Goal: Information Seeking & Learning: Find specific fact

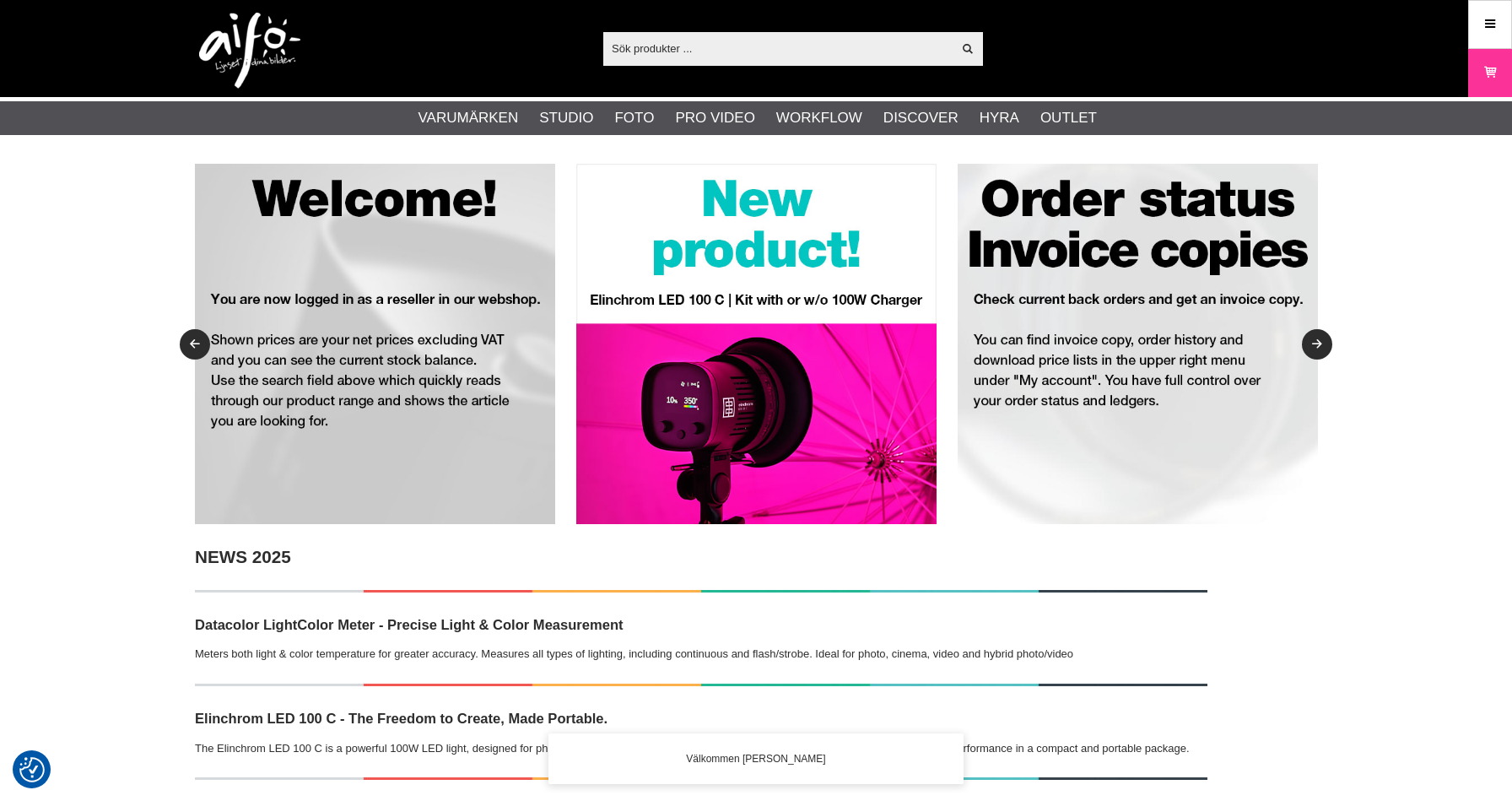
click at [822, 54] on input "text" at bounding box center [777, 48] width 349 height 25
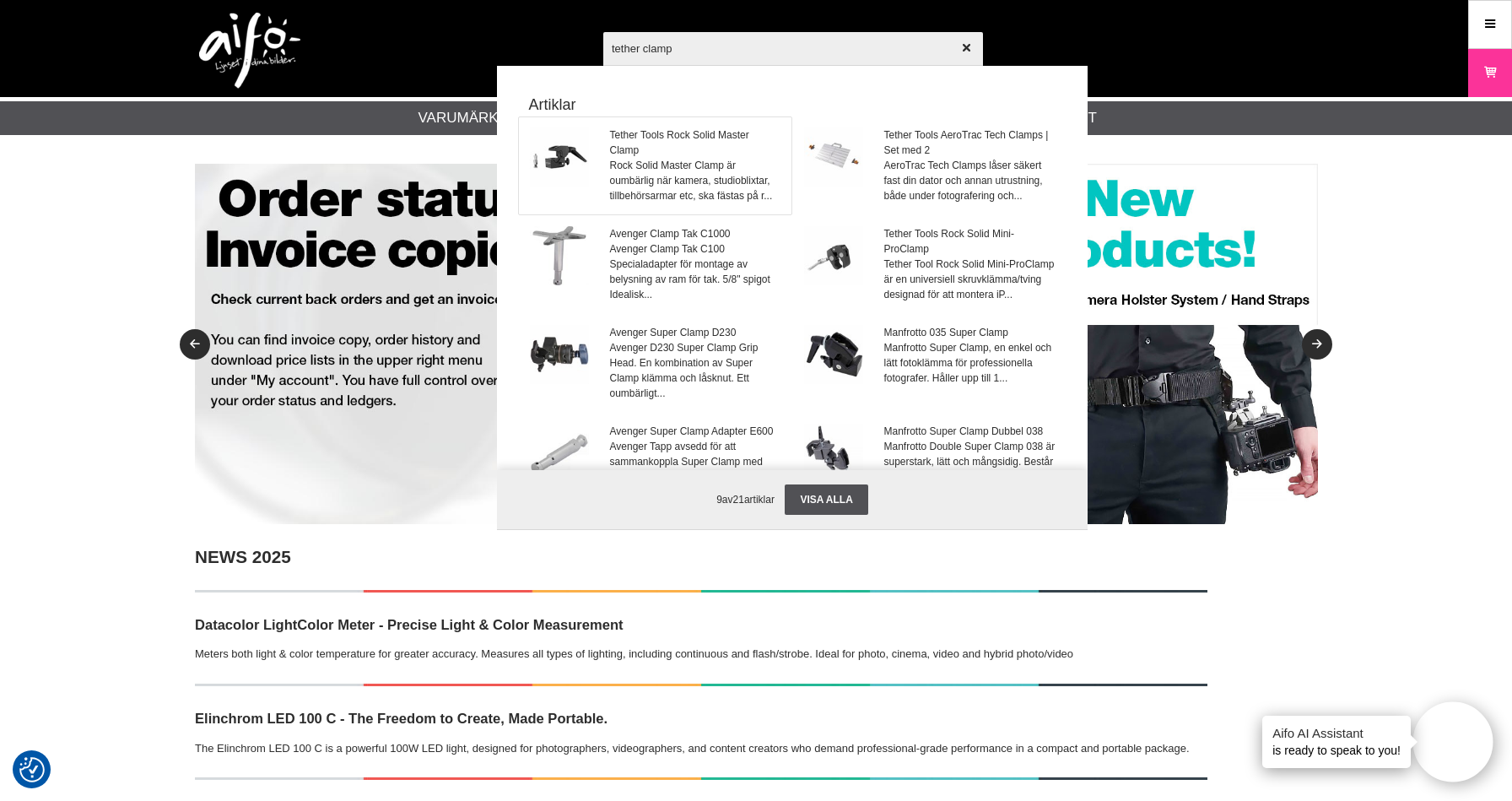
type input "tether clamp"
click at [683, 170] on span "Rock Solid Master Clamp är oumbärlig när kamera, studioblixtar, tillbehörsarmar…" at bounding box center [696, 180] width 171 height 45
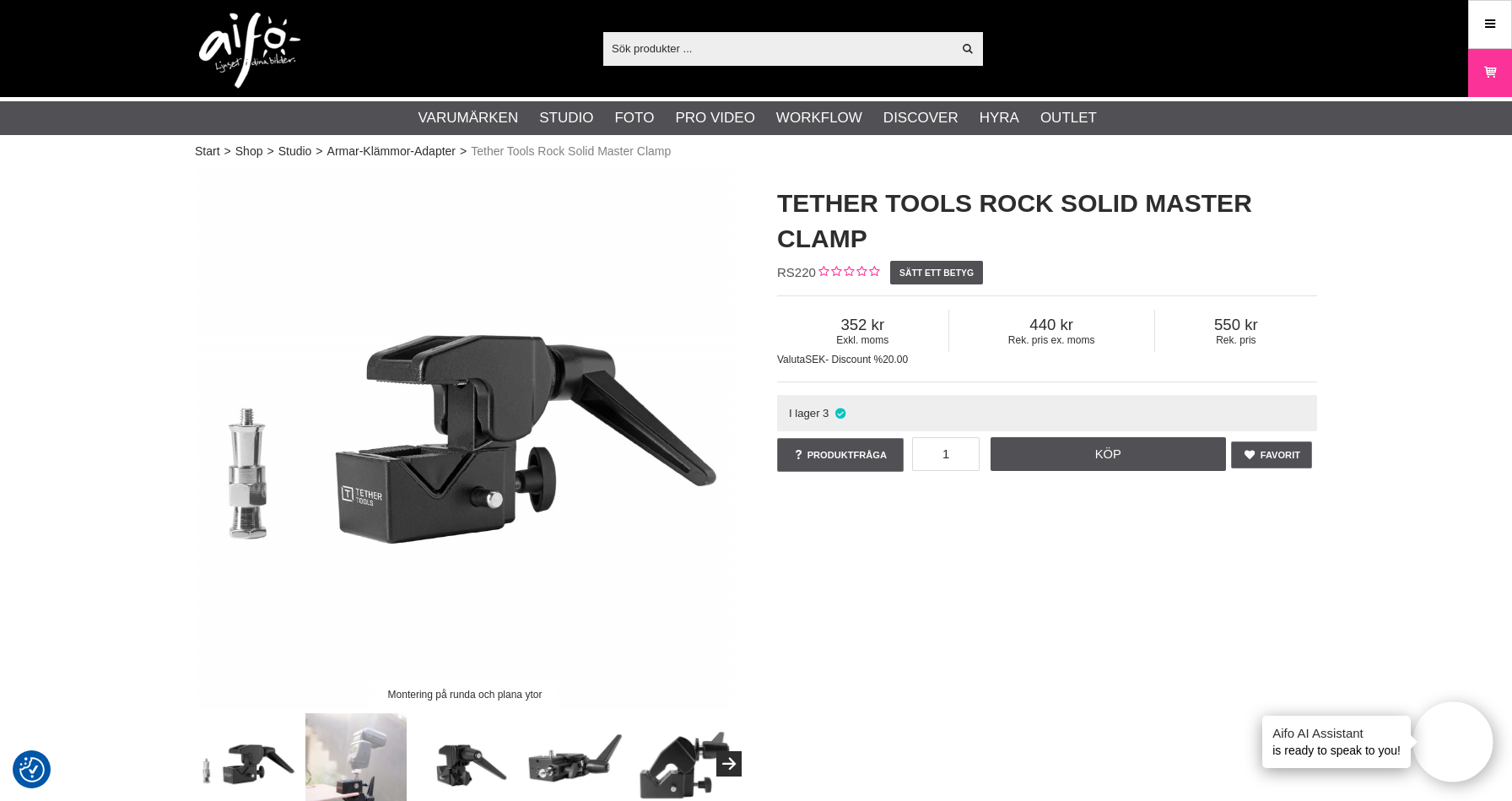
click at [733, 51] on input "text" at bounding box center [777, 48] width 349 height 25
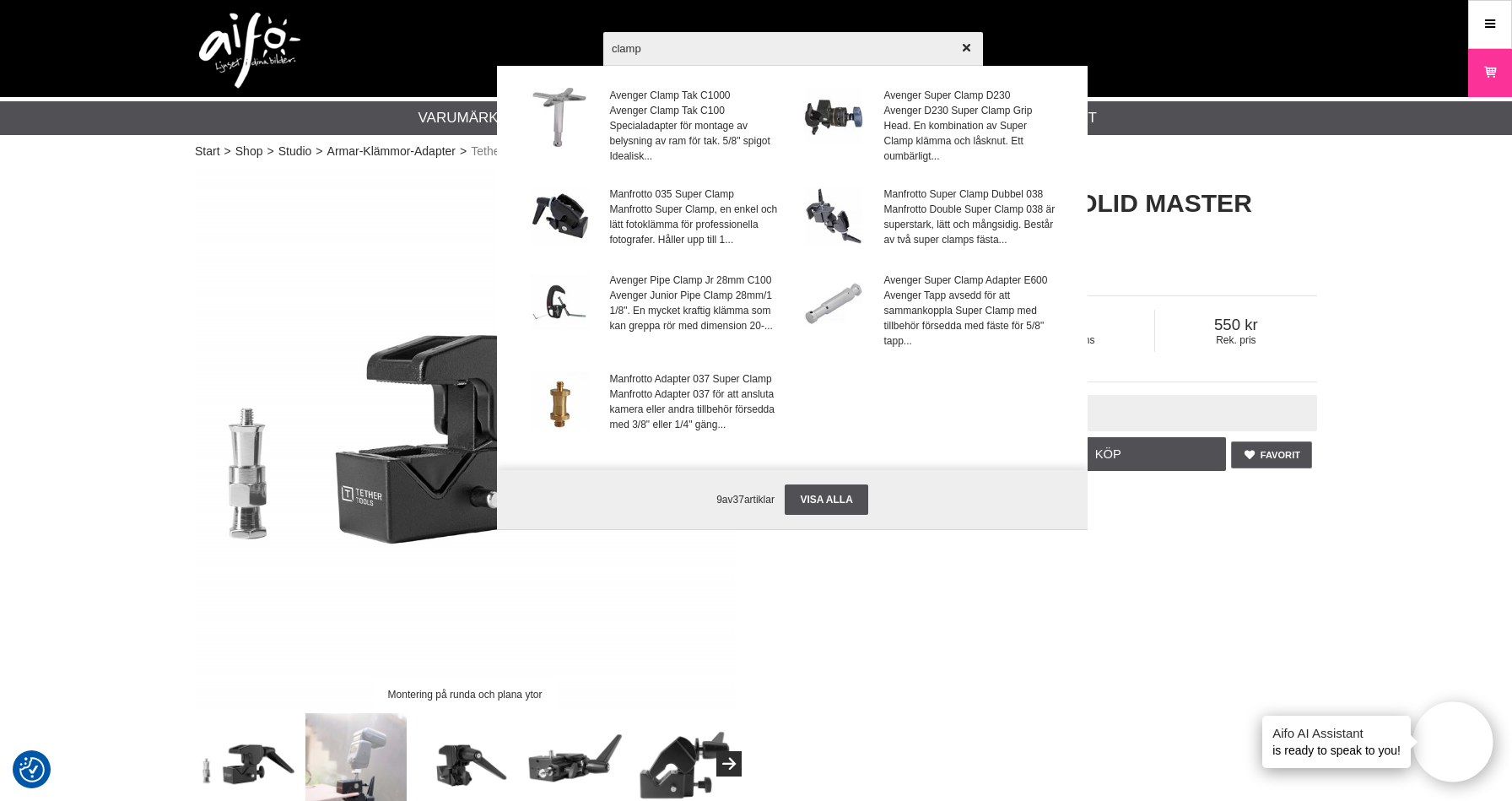
scroll to position [70, 0]
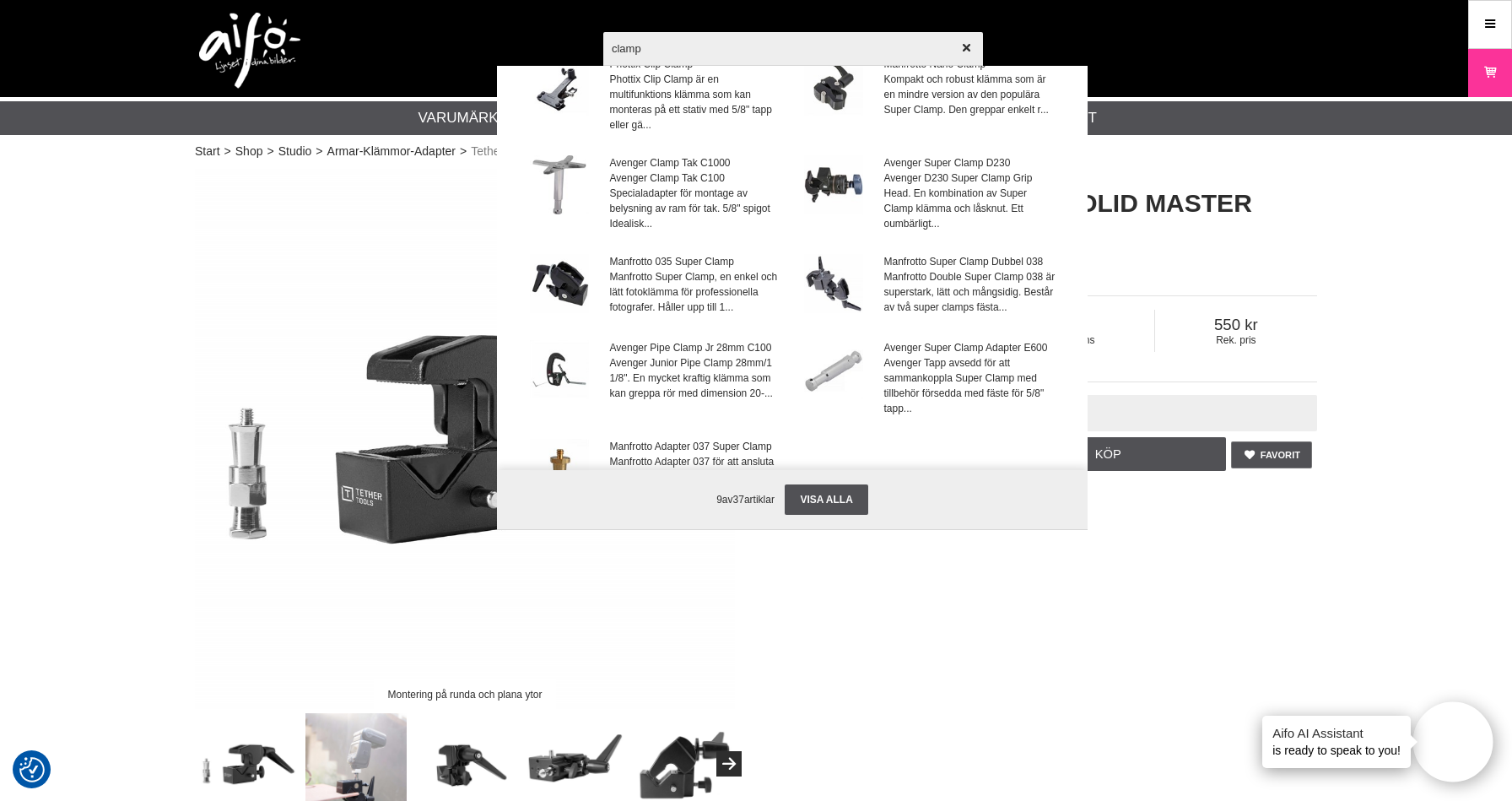
type input "clamp"
drag, startPoint x: 1160, startPoint y: 54, endPoint x: 1030, endPoint y: 65, distance: 130.5
click at [1158, 54] on div "clamp Visa alla Artiklar Phottix Clip Clamp Phottix Clip Clamp är en multifunkt…" at bounding box center [898, 243] width 591 height 422
click at [971, 49] on icon "button" at bounding box center [965, 47] width 12 height 12
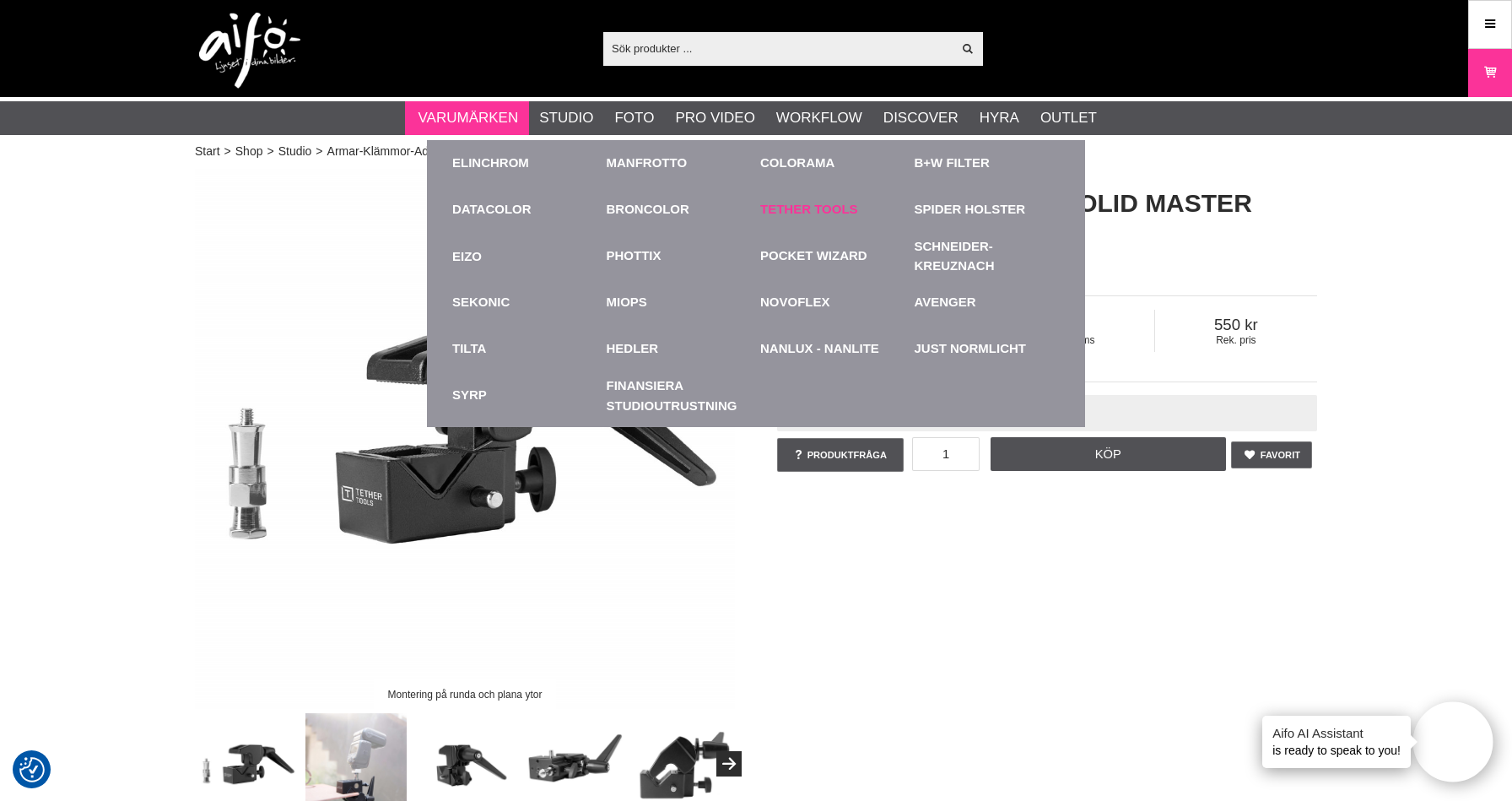
click at [809, 203] on link "Tether Tools" at bounding box center [809, 210] width 98 height 20
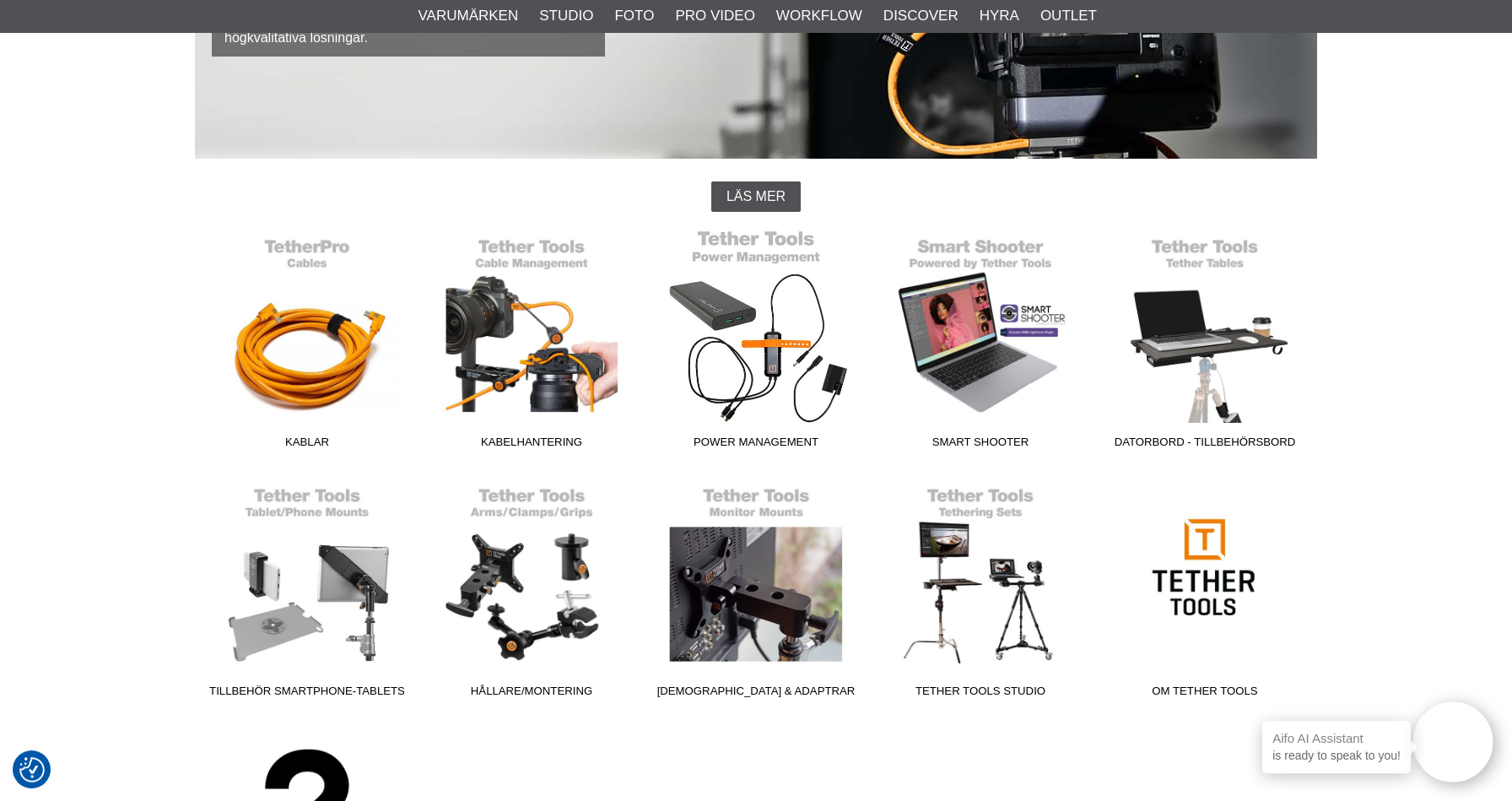
scroll to position [359, 0]
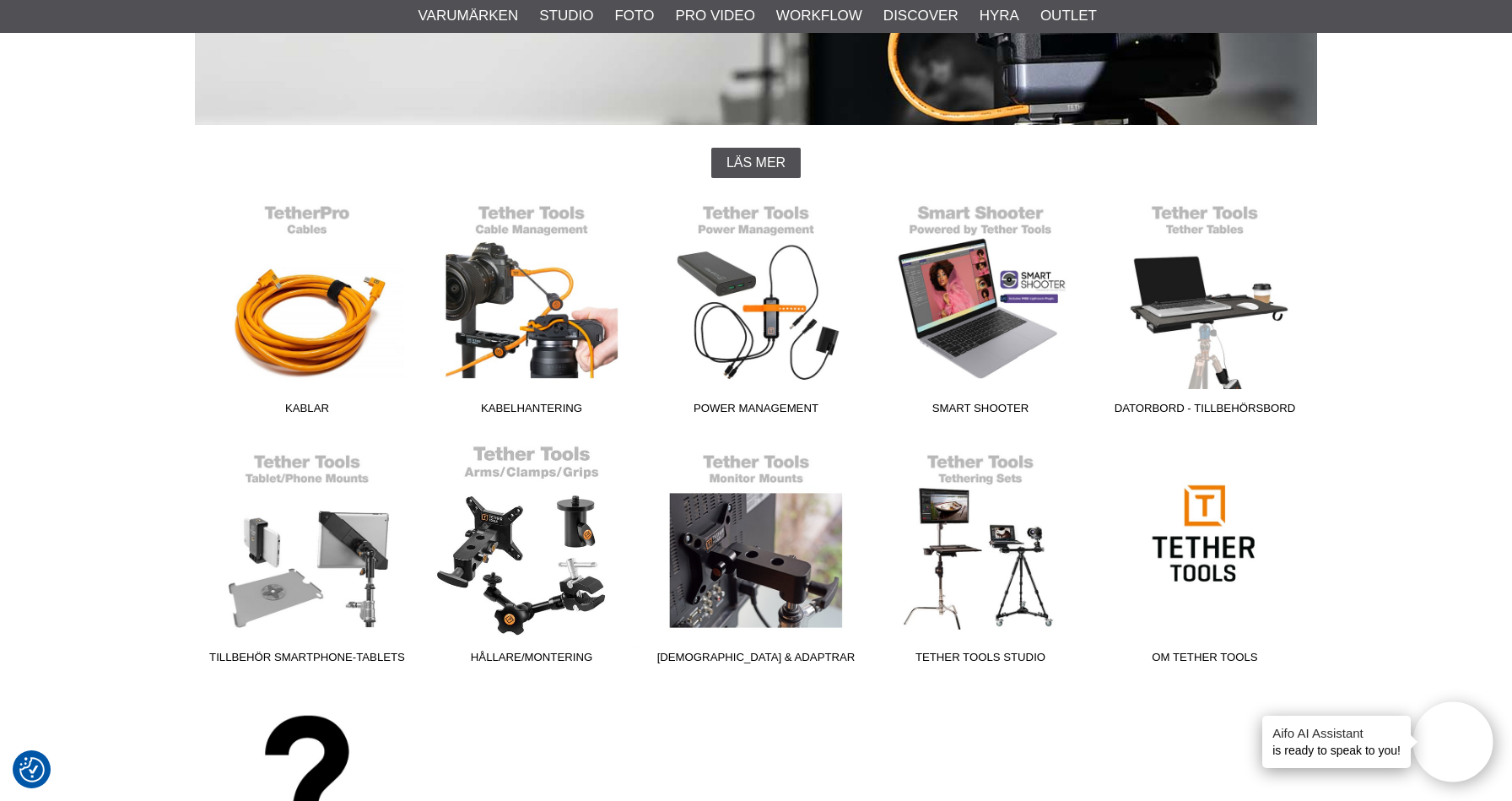
click at [563, 500] on link "Hållare/Montering" at bounding box center [532, 557] width 225 height 227
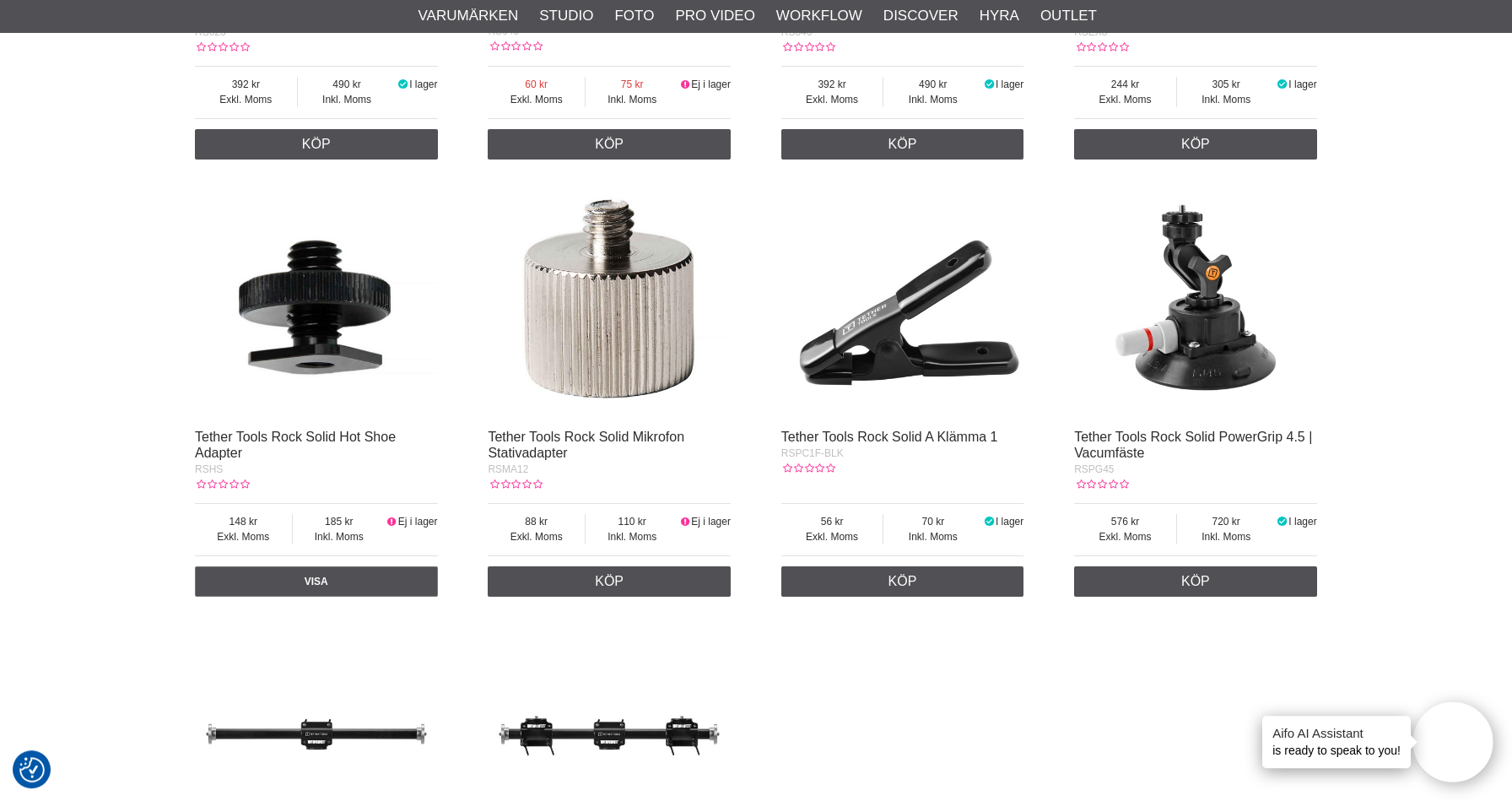
scroll to position [2693, 0]
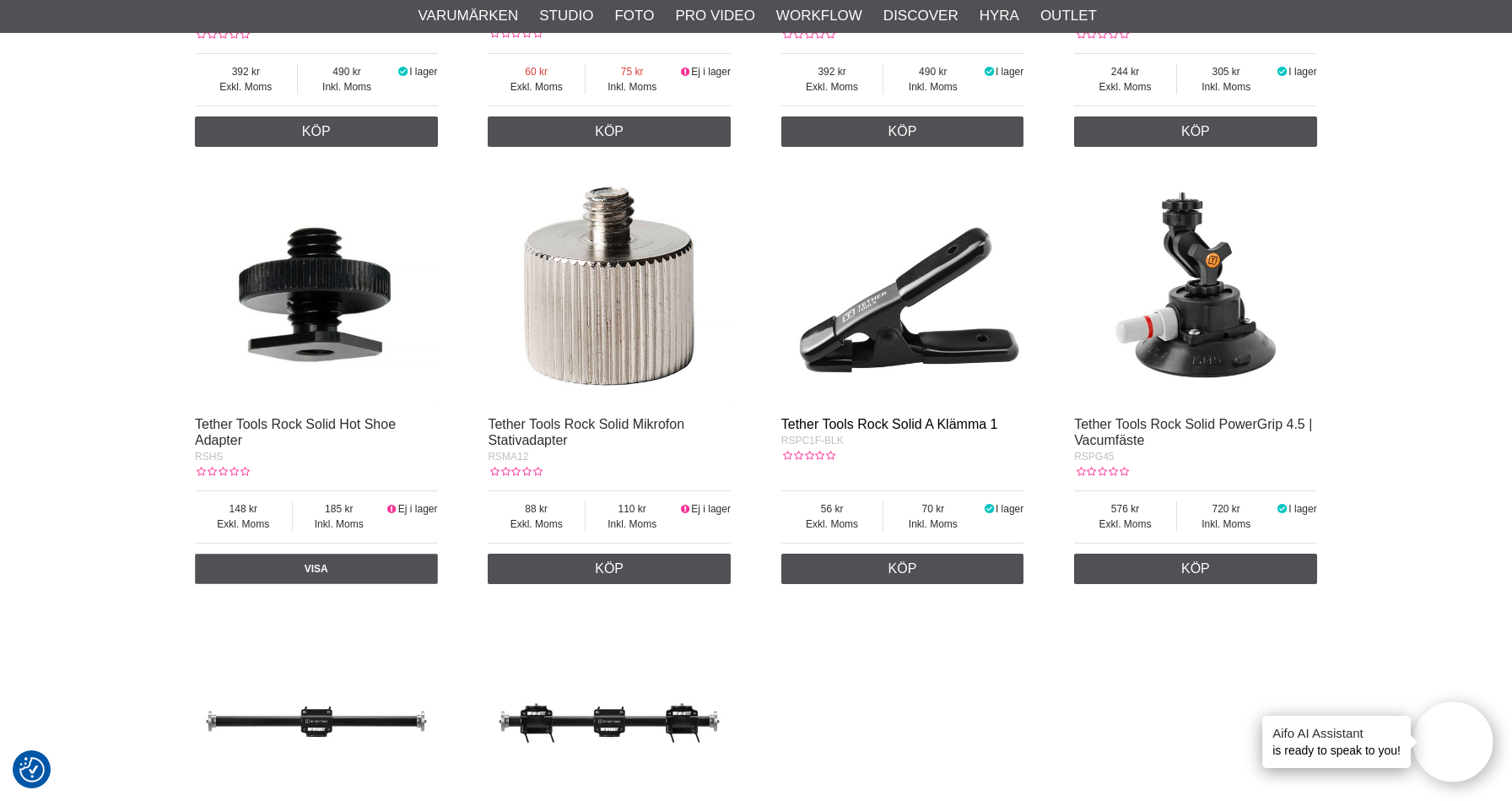
click at [862, 431] on link "Tether Tools Rock Solid A Klämma 1" at bounding box center [889, 424] width 217 height 14
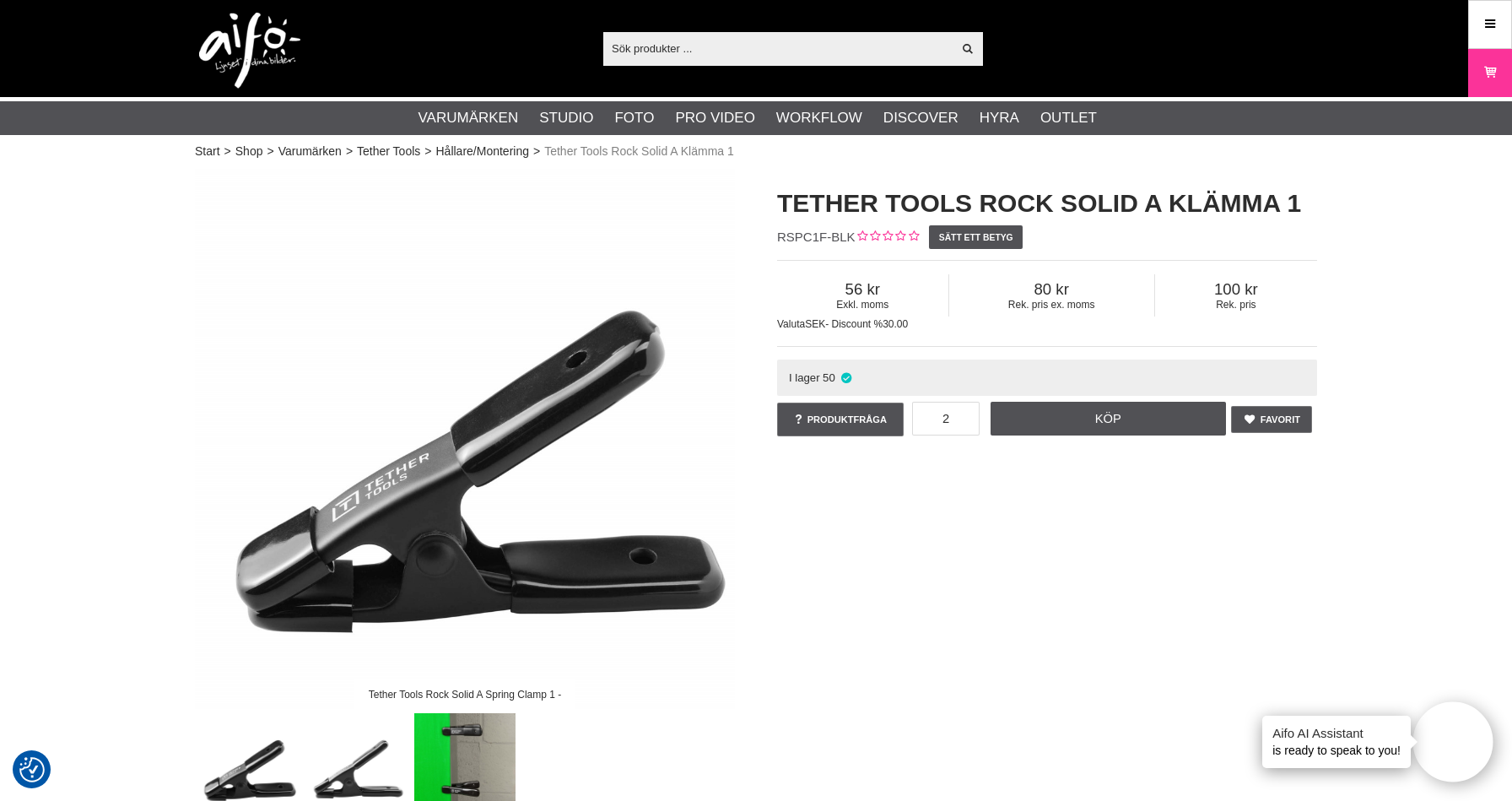
click at [797, 232] on span "RSPC1F-BLK" at bounding box center [816, 236] width 78 height 14
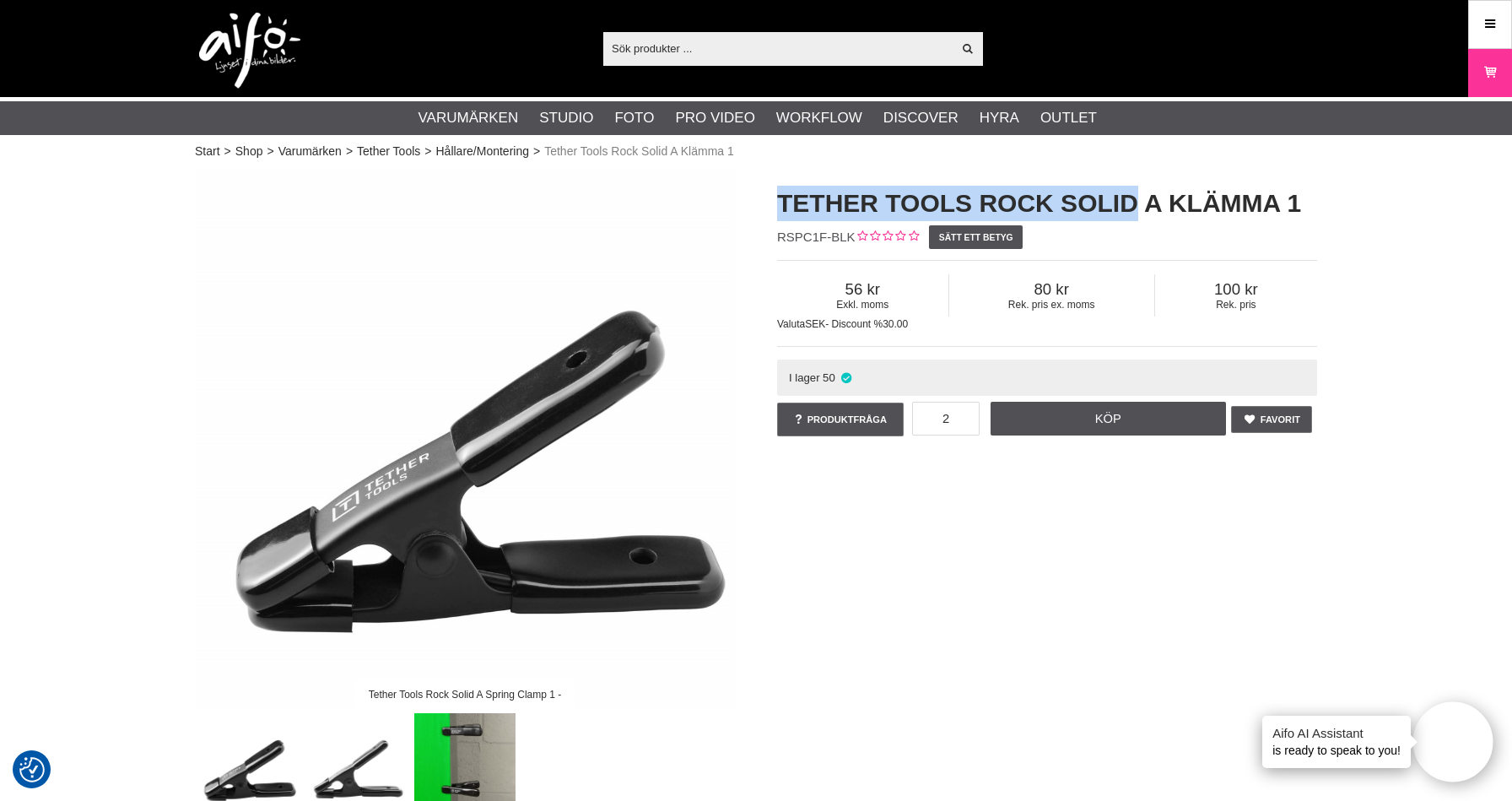
drag, startPoint x: 789, startPoint y: 200, endPoint x: 1133, endPoint y: 211, distance: 344.2
click at [1133, 211] on h1 "Tether Tools Rock Solid A Klämma 1" at bounding box center [1046, 203] width 540 height 36
copy h1 "Tether Tools Rock Solid"
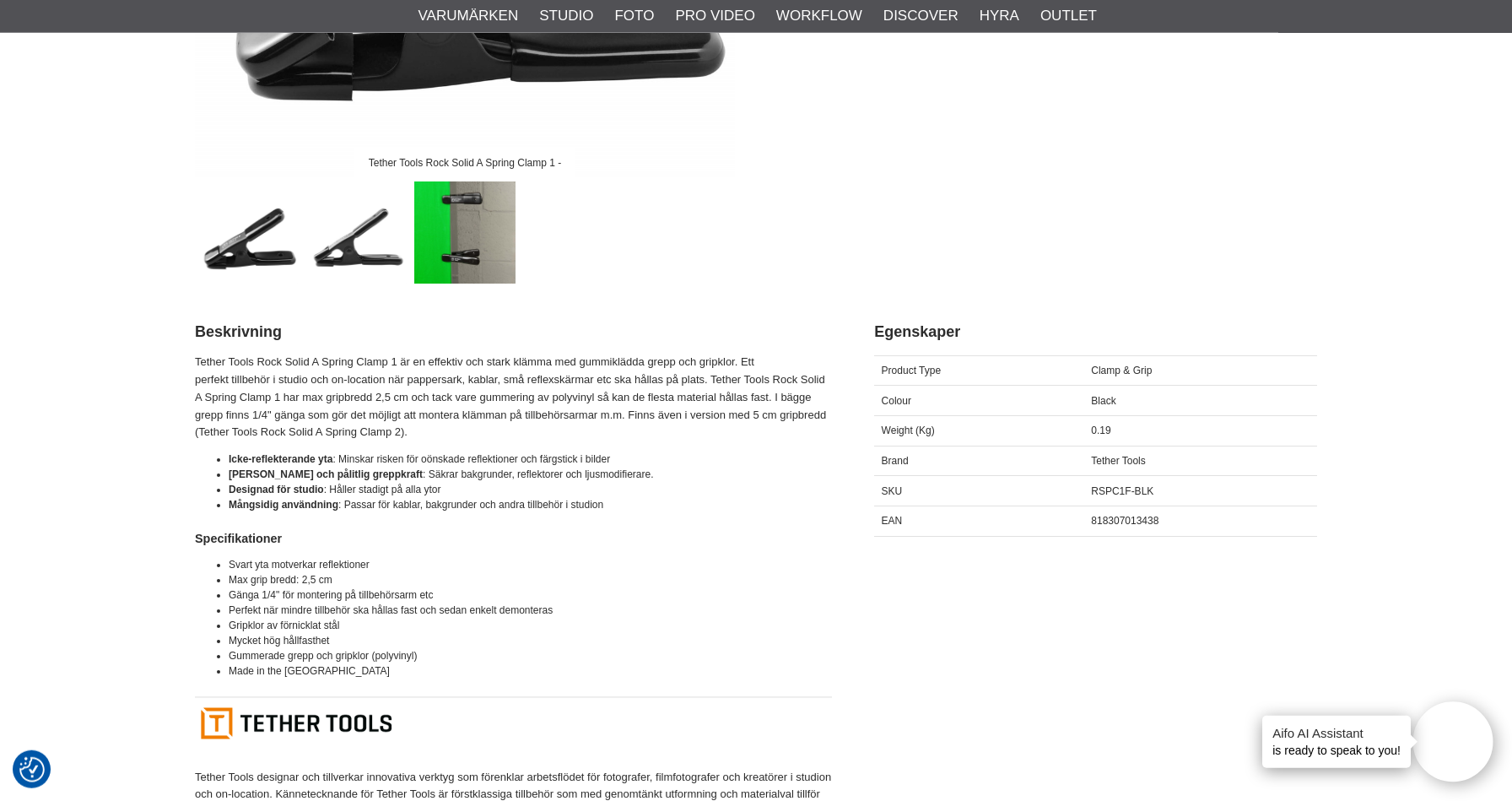
scroll to position [538, 0]
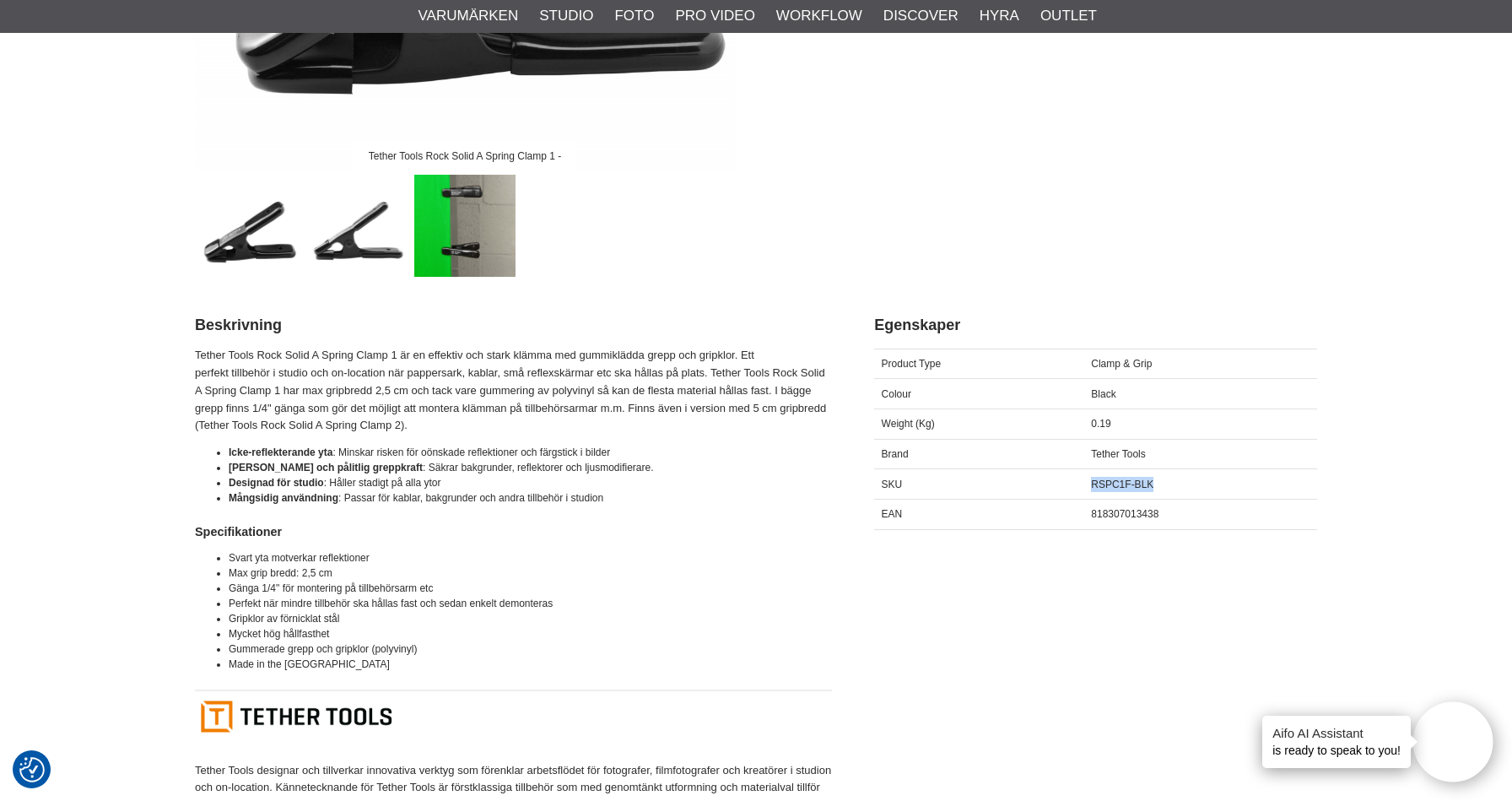
drag, startPoint x: 1092, startPoint y: 482, endPoint x: 1163, endPoint y: 486, distance: 71.1
click at [1163, 486] on div "RSPC1F-BLK" at bounding box center [1200, 484] width 233 height 30
copy span "RSPC1F-BLK"
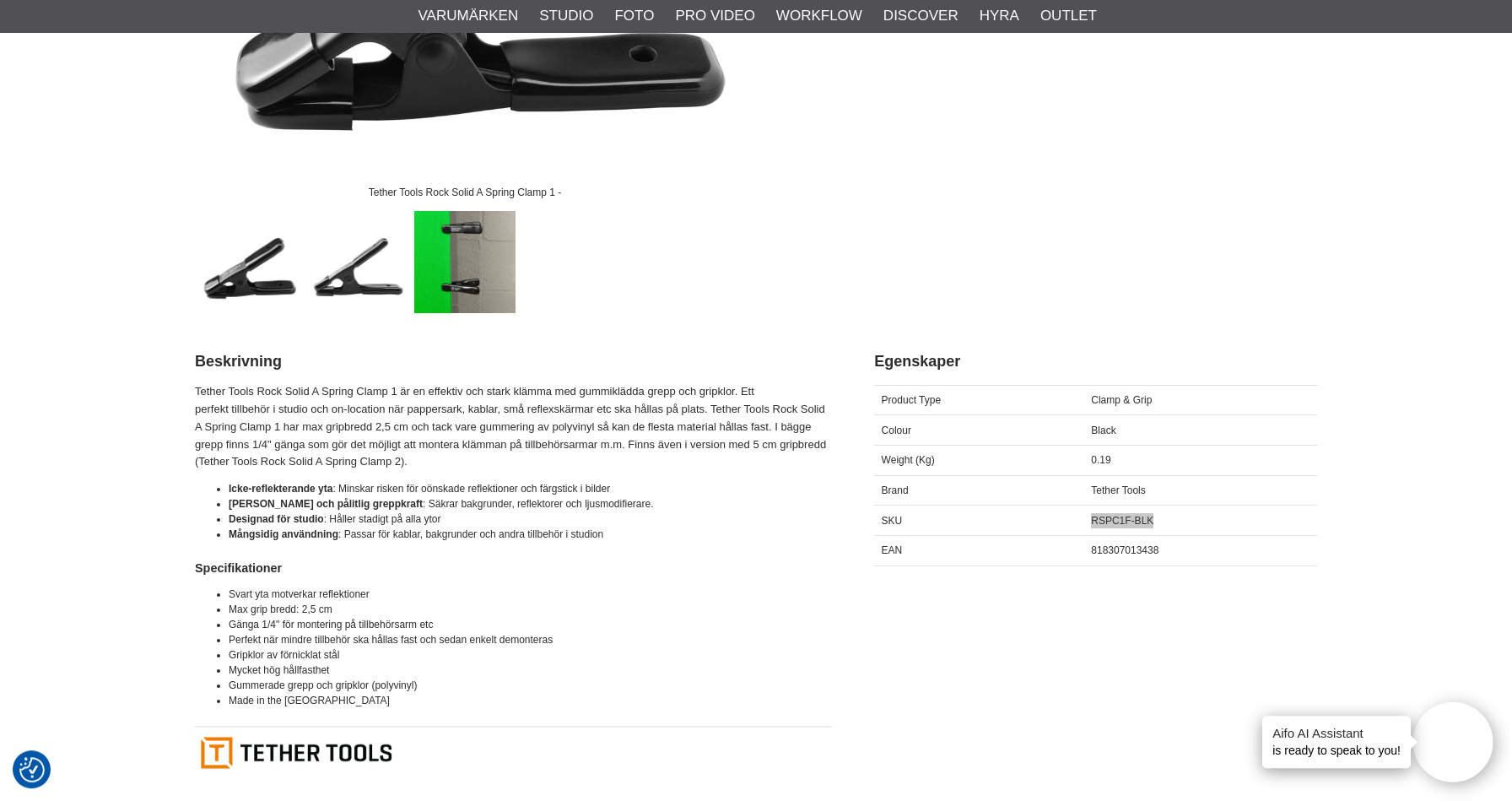
scroll to position [628, 0]
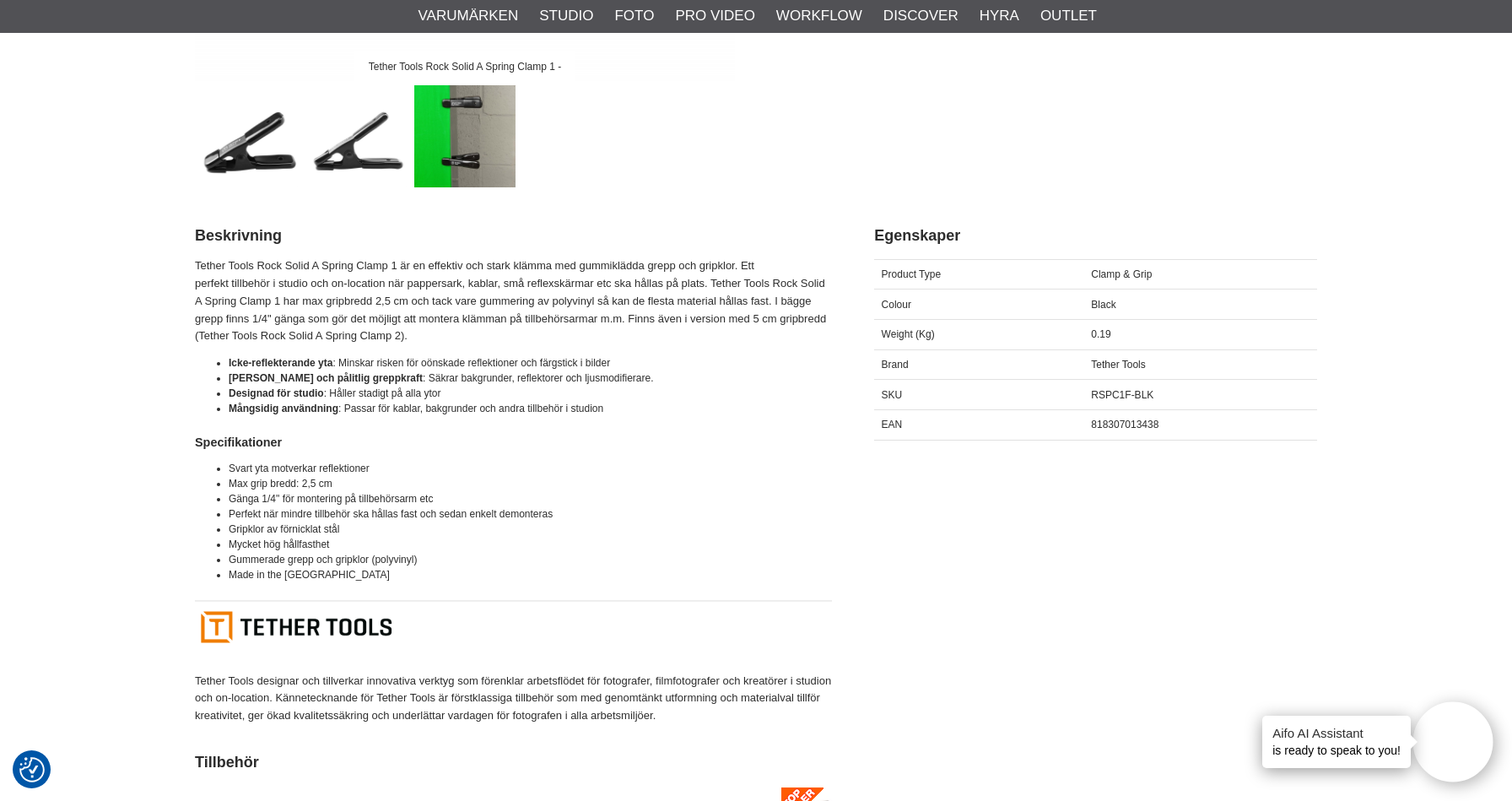
click at [1108, 420] on span "818307013438" at bounding box center [1125, 424] width 68 height 12
drag, startPoint x: 1085, startPoint y: 427, endPoint x: 1181, endPoint y: 431, distance: 96.1
click at [1181, 431] on div "818307013438" at bounding box center [1200, 425] width 233 height 30
copy span "818307013438"
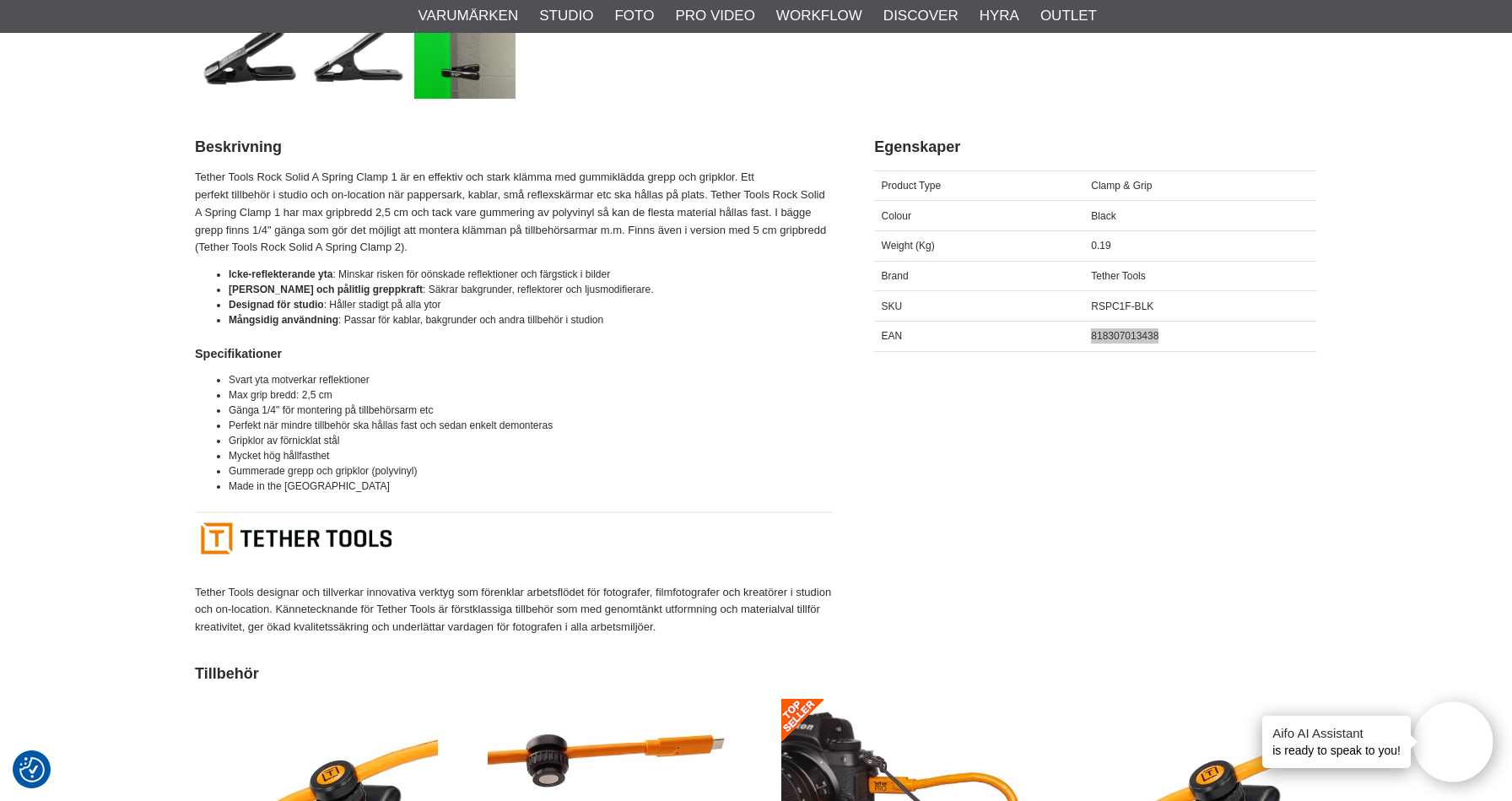
scroll to position [718, 0]
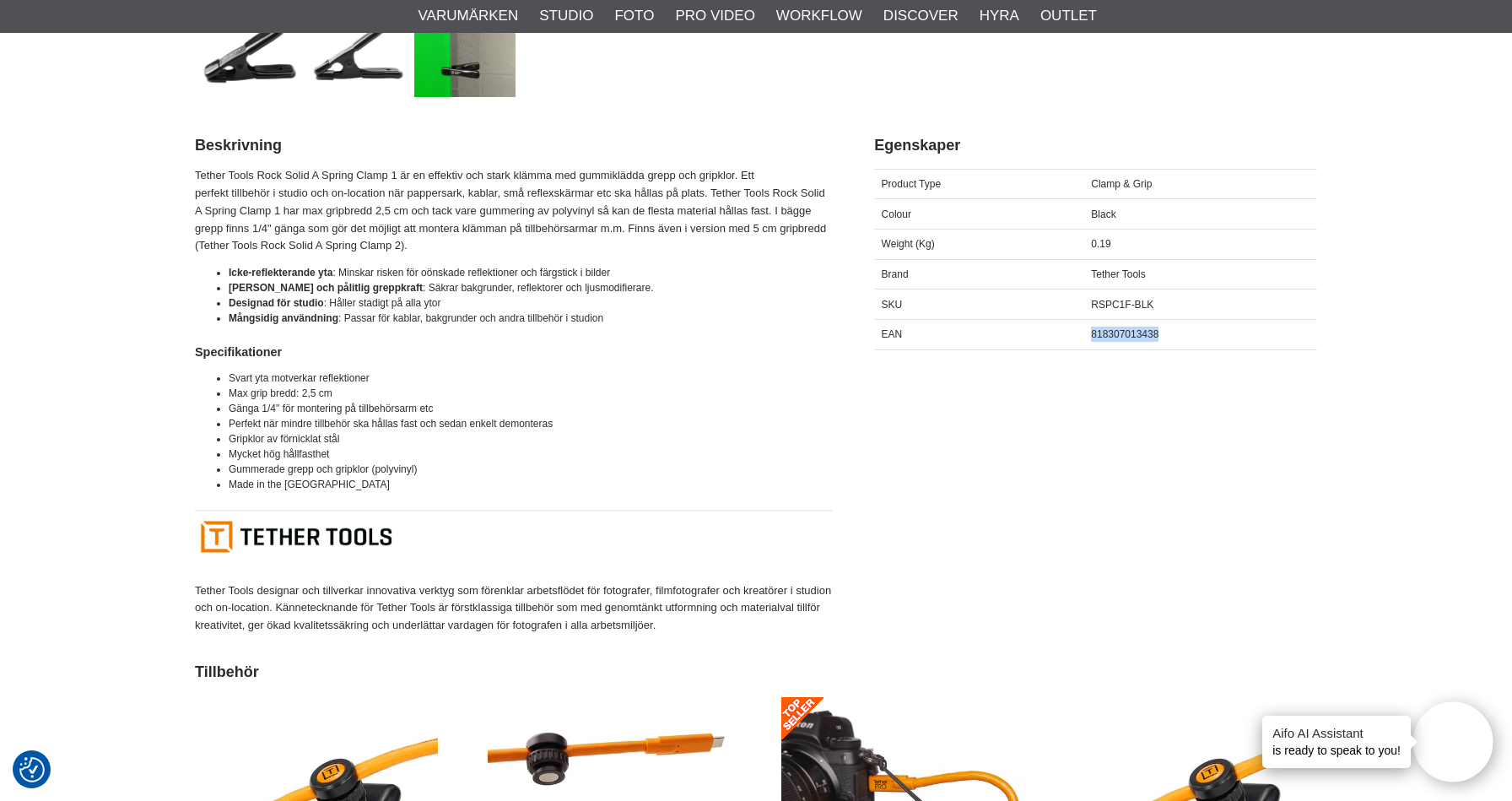
click at [975, 476] on div "Beskrivning Egenskaper Beskrivning Tether Tools Rock Solid A Spring Clamp 1 är …" at bounding box center [756, 381] width 1122 height 526
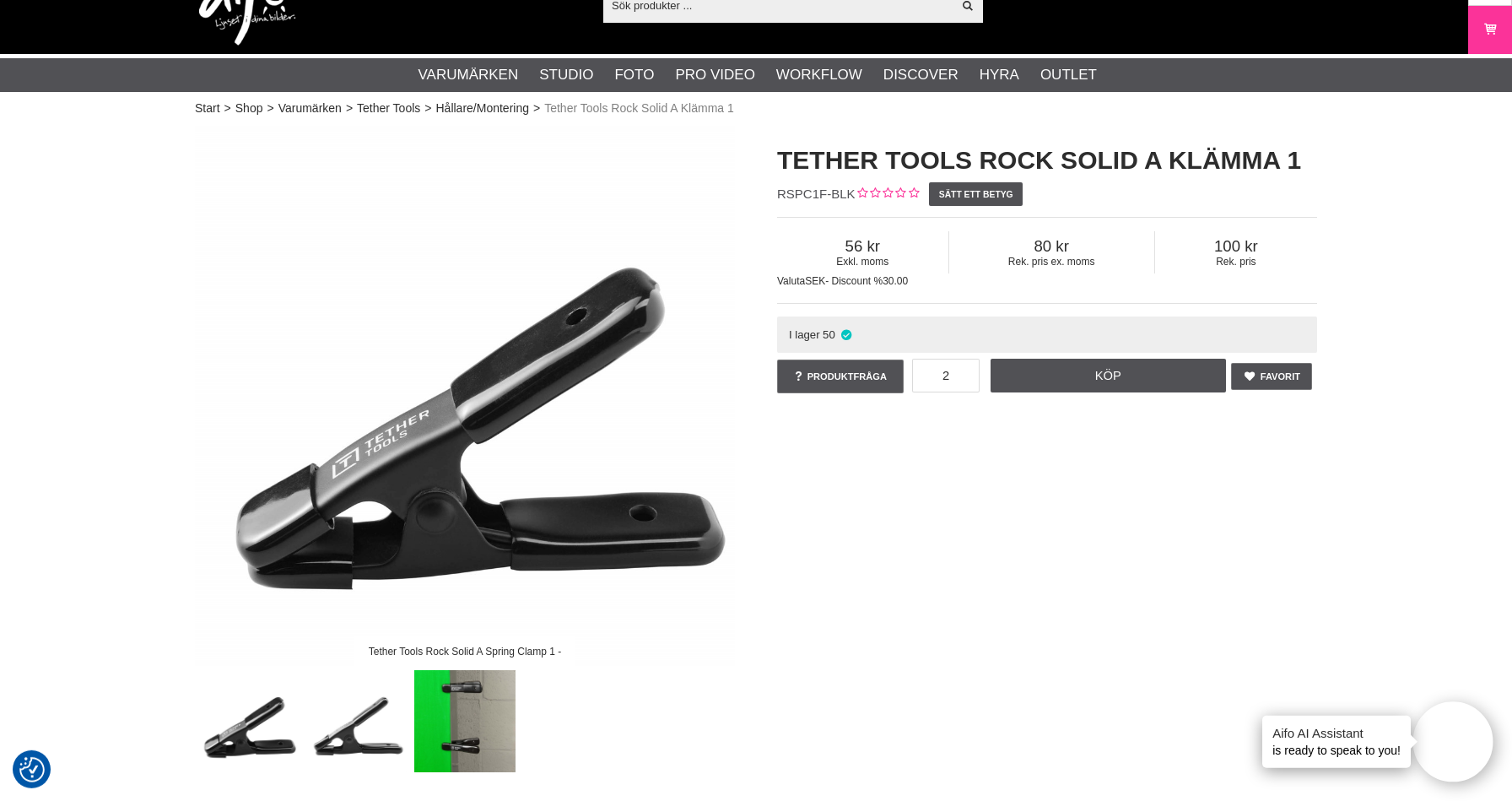
scroll to position [0, 0]
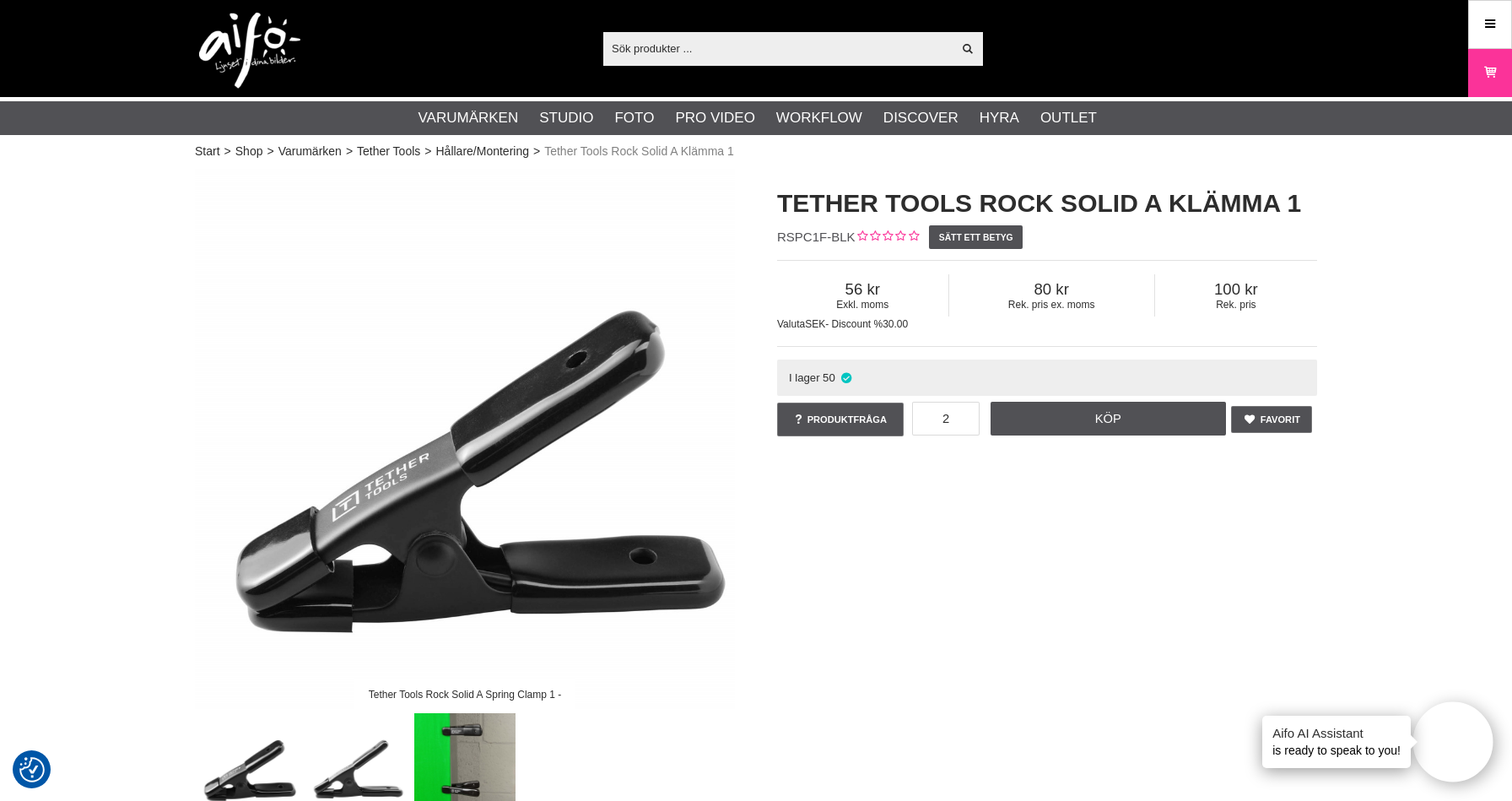
click at [1318, 289] on div "Tether Tools Rock Solid A Klämma 1 RSPC1F-BLK Sätt ett betyg Exkl. moms 56 Rek.…" at bounding box center [1047, 312] width 582 height 288
